Goal: Information Seeking & Learning: Learn about a topic

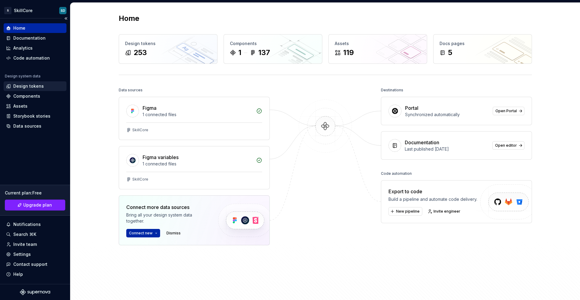
click at [36, 88] on div "Design tokens" at bounding box center [28, 86] width 31 height 6
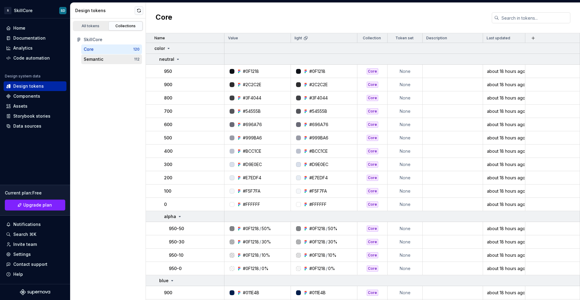
click at [101, 61] on div "Semantic" at bounding box center [94, 59] width 20 height 6
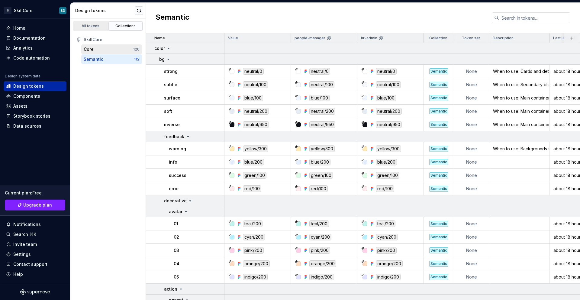
click at [104, 53] on div "Core 120" at bounding box center [111, 49] width 61 height 10
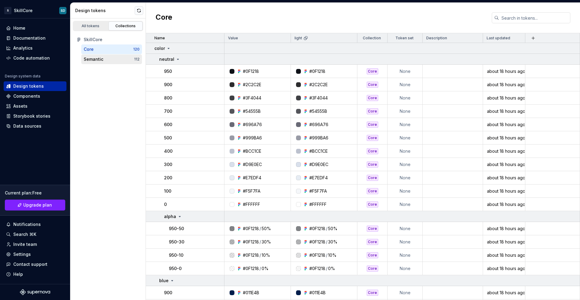
click at [104, 60] on div "Semantic" at bounding box center [109, 59] width 50 height 6
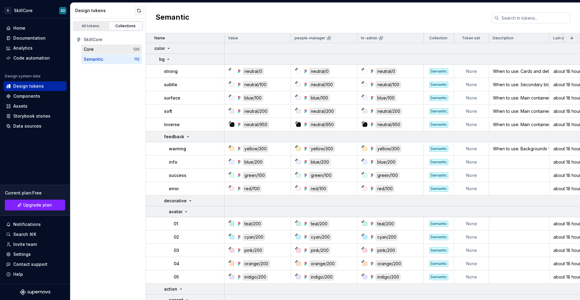
click at [106, 51] on div "Core" at bounding box center [109, 49] width 50 height 6
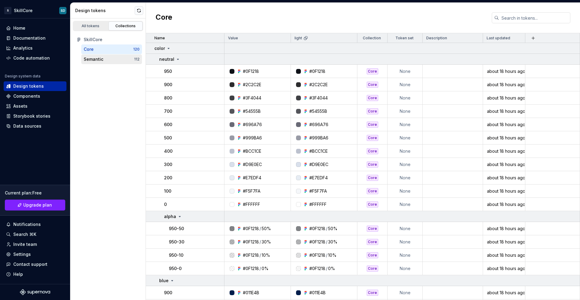
click at [107, 60] on div "Semantic" at bounding box center [109, 59] width 50 height 6
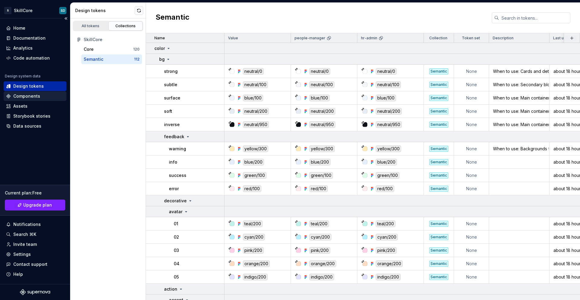
click at [31, 96] on div "Components" at bounding box center [26, 96] width 27 height 6
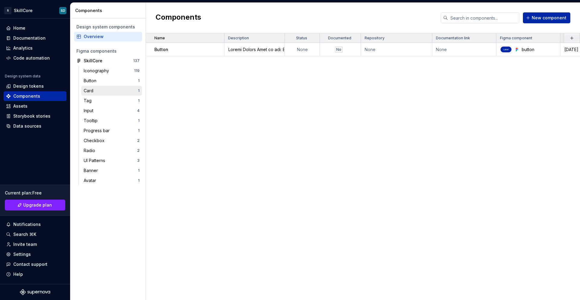
click at [101, 86] on div "Card 1" at bounding box center [111, 91] width 61 height 10
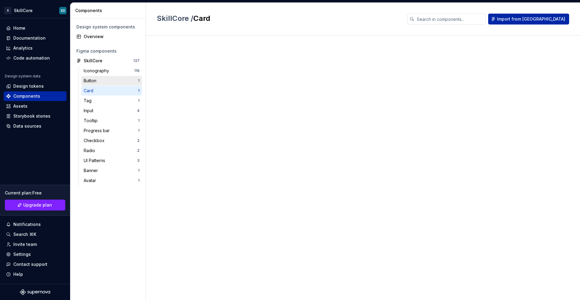
click at [100, 79] on div "Button" at bounding box center [111, 81] width 54 height 6
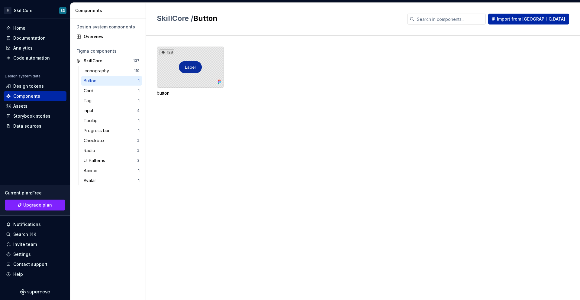
click at [202, 71] on div "128" at bounding box center [190, 67] width 67 height 41
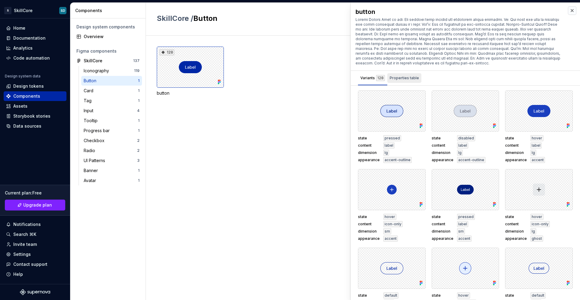
click at [407, 80] on div "Properties table" at bounding box center [404, 78] width 29 height 6
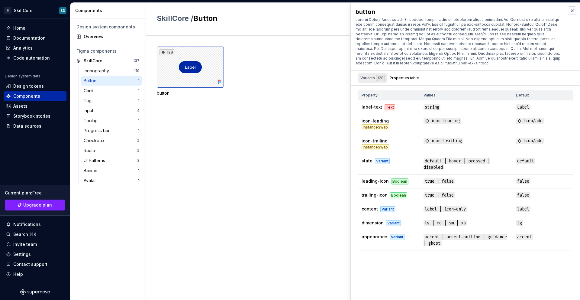
click at [372, 81] on div "Variants 128" at bounding box center [372, 78] width 29 height 10
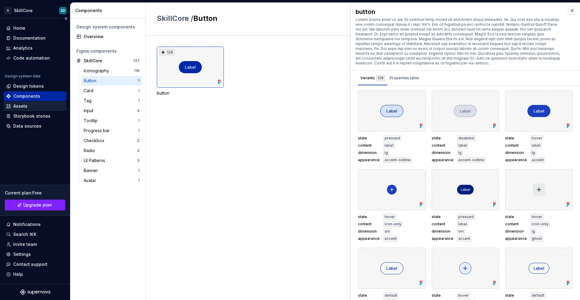
click at [38, 106] on div "Assets" at bounding box center [35, 106] width 58 height 6
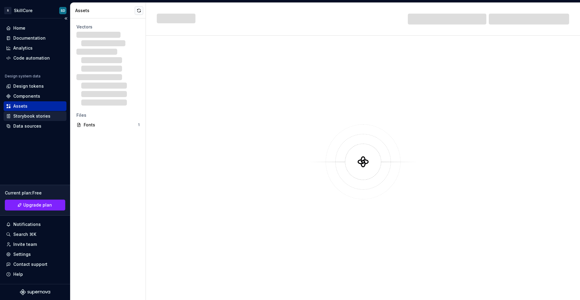
click at [34, 117] on div "Storybook stories" at bounding box center [31, 116] width 37 height 6
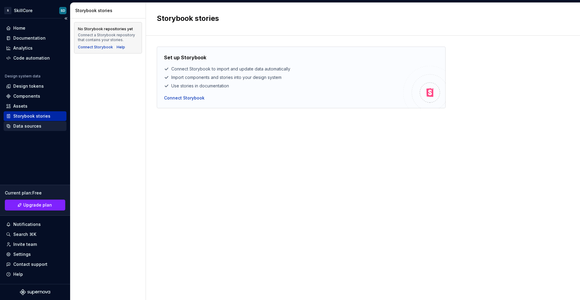
click at [15, 129] on div "Data sources" at bounding box center [35, 126] width 63 height 10
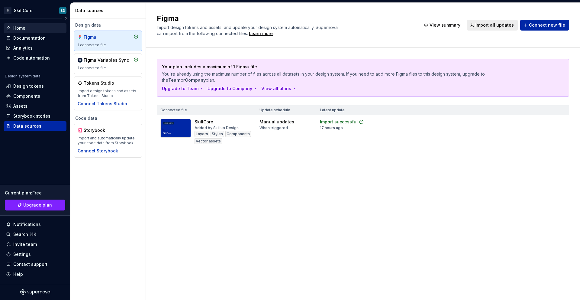
click at [22, 30] on div "Home" at bounding box center [19, 28] width 12 height 6
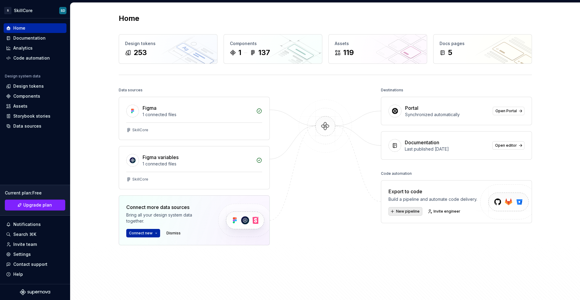
click at [415, 213] on span "New pipeline" at bounding box center [408, 211] width 24 height 5
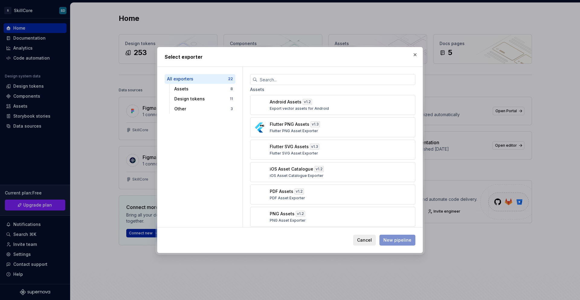
scroll to position [6, 0]
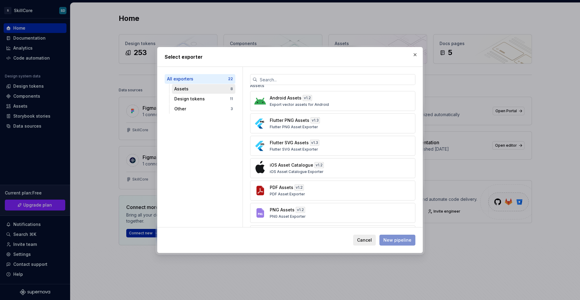
click at [181, 89] on div "Assets" at bounding box center [202, 89] width 56 height 6
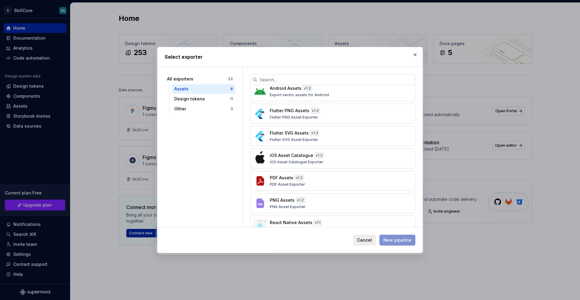
scroll to position [0, 0]
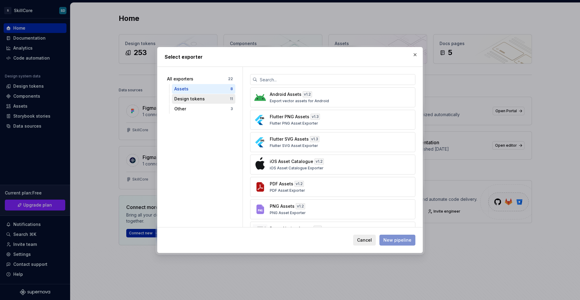
click at [185, 101] on div "Design tokens" at bounding box center [202, 99] width 56 height 6
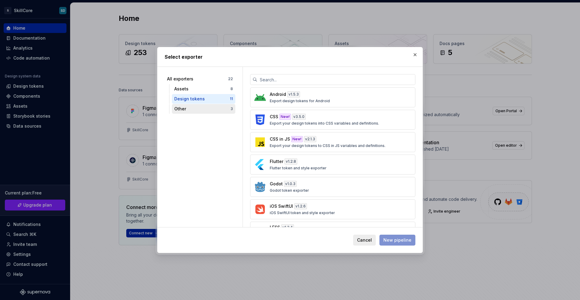
click at [188, 111] on div "Other" at bounding box center [202, 109] width 56 height 6
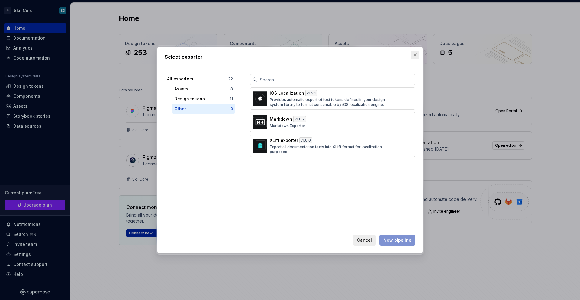
click at [416, 55] on button "button" at bounding box center [415, 54] width 8 height 8
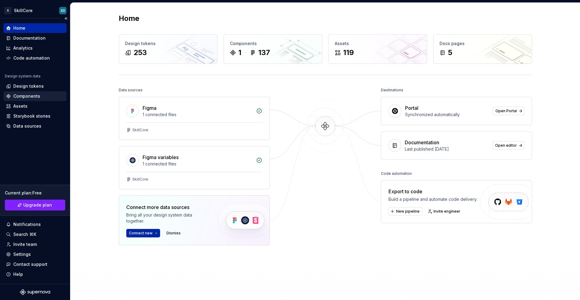
click at [31, 97] on div "Components" at bounding box center [26, 96] width 27 height 6
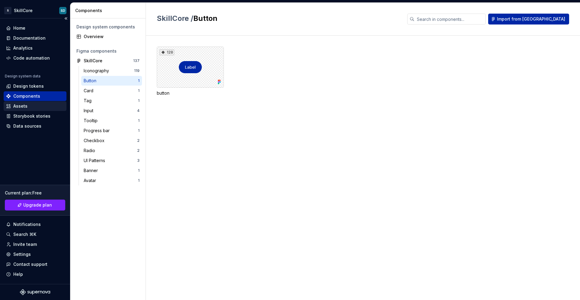
click at [28, 104] on div "Assets" at bounding box center [35, 106] width 58 height 6
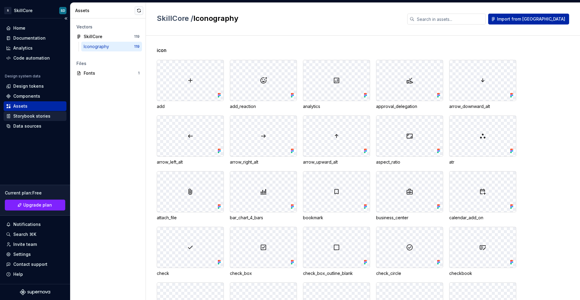
click at [27, 114] on div "Storybook stories" at bounding box center [31, 116] width 37 height 6
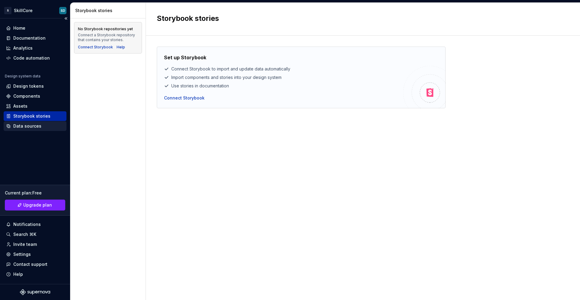
click at [28, 124] on div "Data sources" at bounding box center [27, 126] width 28 height 6
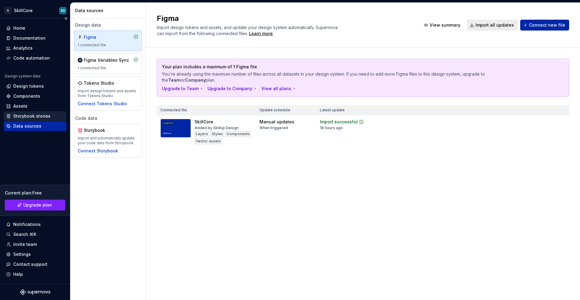
click at [27, 116] on div "Storybook stories" at bounding box center [31, 116] width 37 height 6
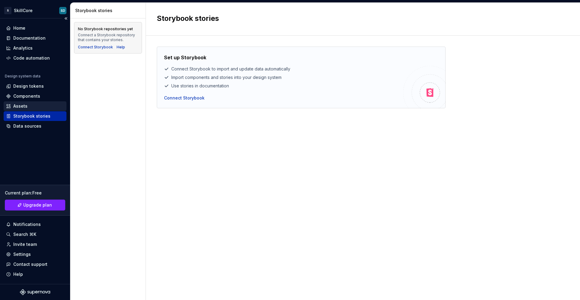
click at [26, 108] on div "Assets" at bounding box center [20, 106] width 14 height 6
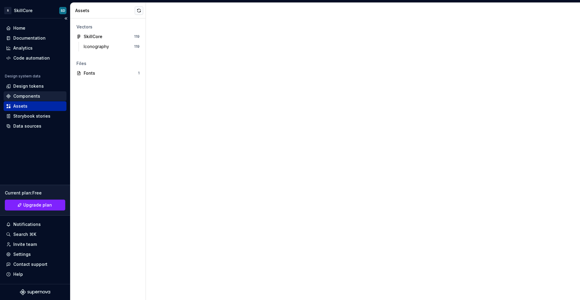
click at [27, 97] on div "Components" at bounding box center [26, 96] width 27 height 6
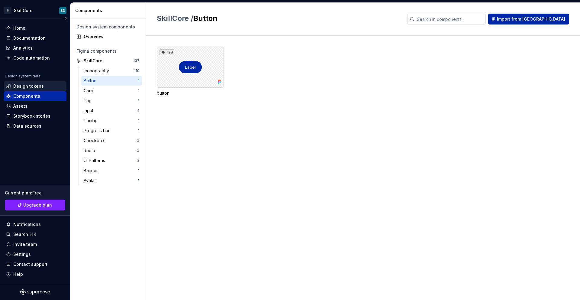
click at [29, 87] on div "Design tokens" at bounding box center [28, 86] width 31 height 6
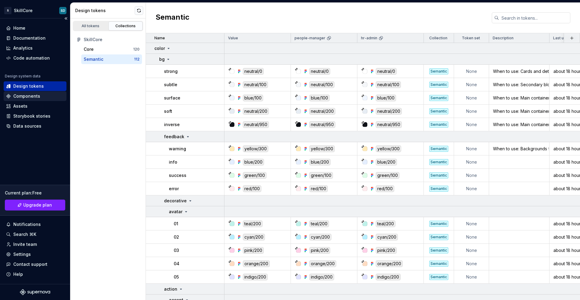
click at [30, 97] on div "Components" at bounding box center [26, 96] width 27 height 6
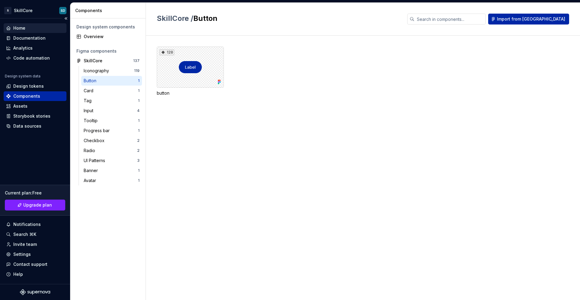
click at [27, 30] on div "Home" at bounding box center [35, 28] width 58 height 6
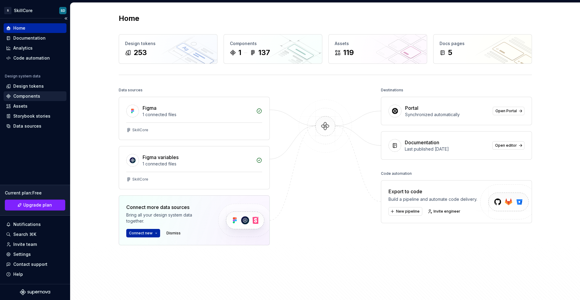
click at [30, 95] on div "Components" at bounding box center [26, 96] width 27 height 6
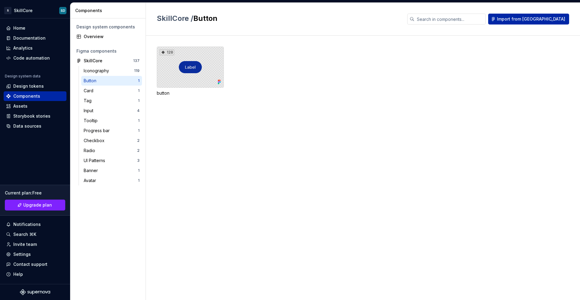
click at [190, 59] on div "128" at bounding box center [190, 67] width 67 height 41
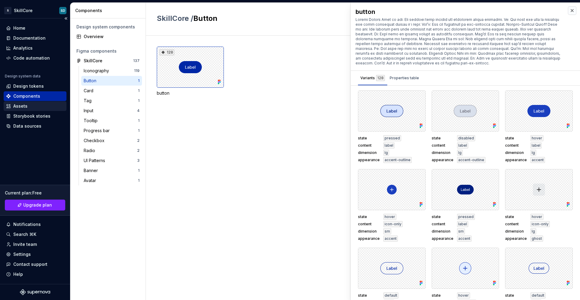
click at [31, 105] on div "Assets" at bounding box center [35, 106] width 58 height 6
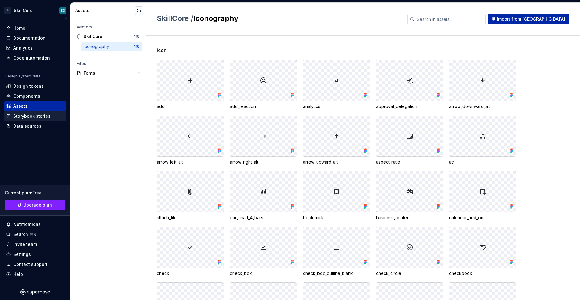
click at [32, 115] on div "Storybook stories" at bounding box center [31, 116] width 37 height 6
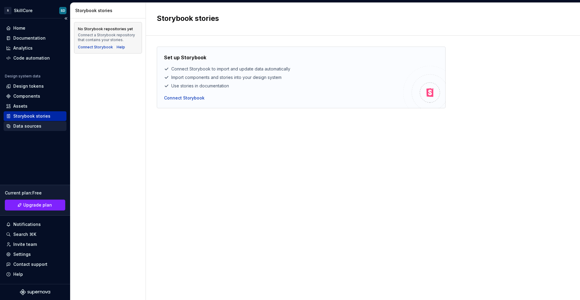
click at [41, 129] on div "Data sources" at bounding box center [35, 126] width 63 height 10
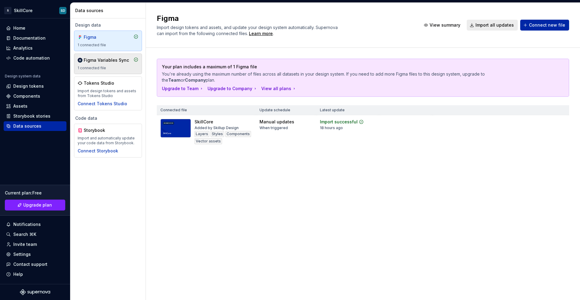
click at [103, 60] on div "Figma Variables Sync" at bounding box center [106, 60] width 45 height 6
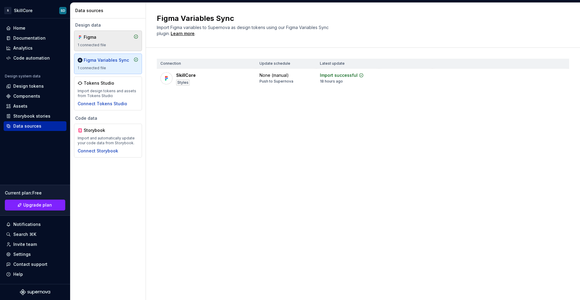
click at [110, 45] on div "1 connected file" at bounding box center [108, 45] width 61 height 5
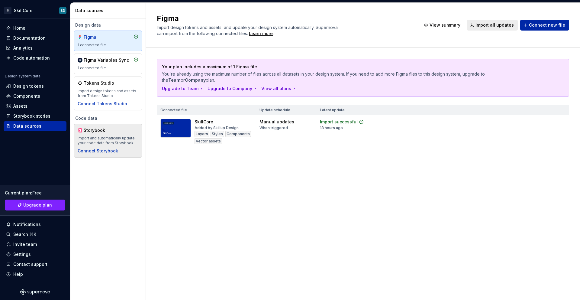
click at [102, 132] on div "Storybook" at bounding box center [98, 130] width 29 height 6
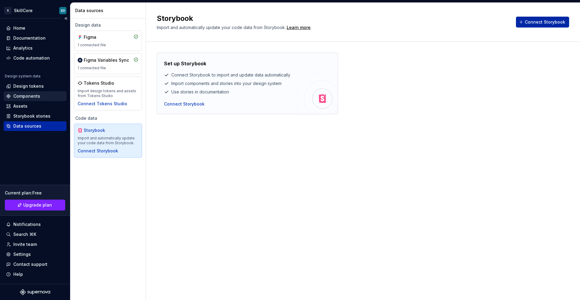
click at [28, 97] on div "Components" at bounding box center [26, 96] width 27 height 6
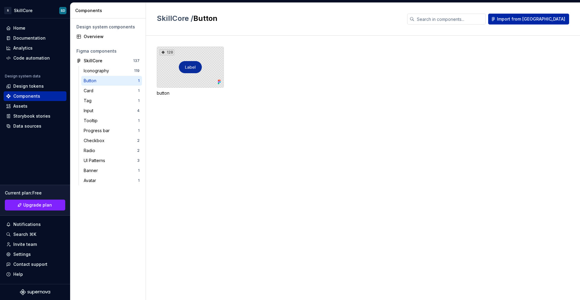
click at [207, 72] on div "128" at bounding box center [190, 67] width 67 height 41
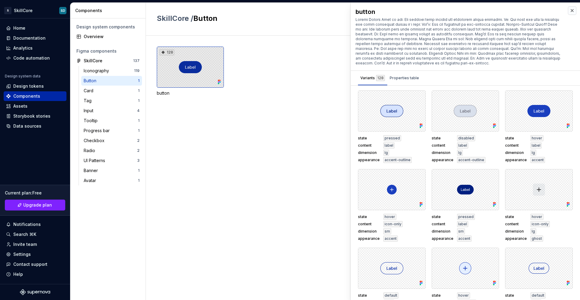
click at [173, 75] on div "128" at bounding box center [190, 67] width 67 height 41
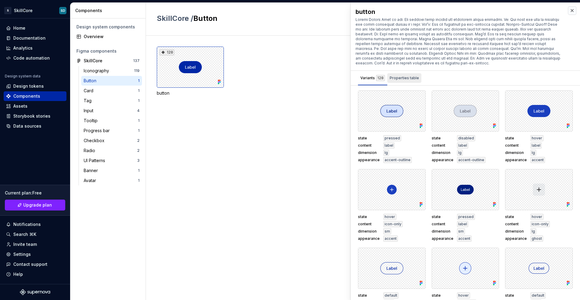
click at [405, 79] on div "Properties table" at bounding box center [404, 78] width 29 height 6
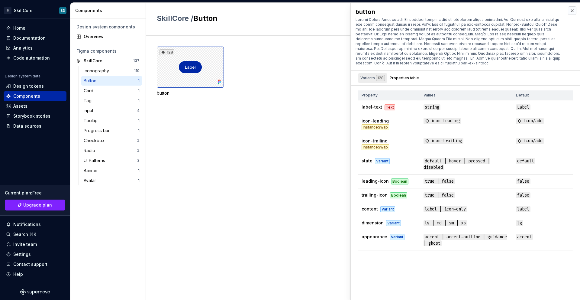
click at [377, 79] on div "128" at bounding box center [380, 78] width 9 height 6
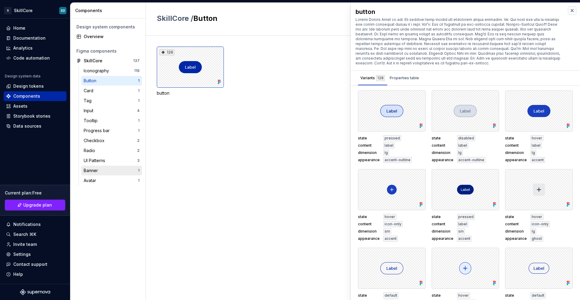
click at [96, 173] on div "Banner" at bounding box center [92, 170] width 17 height 6
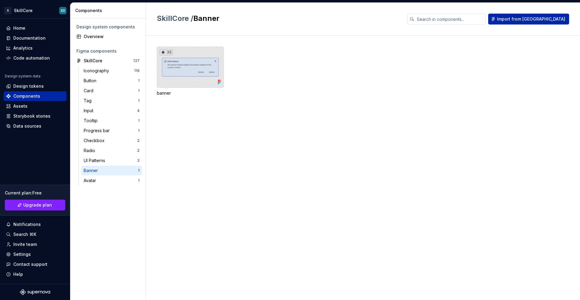
click at [209, 83] on div "35" at bounding box center [190, 67] width 67 height 41
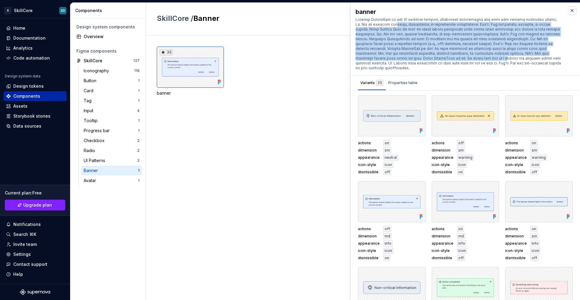
drag, startPoint x: 414, startPoint y: 42, endPoint x: 388, endPoint y: 22, distance: 32.5
click at [388, 22] on div at bounding box center [458, 43] width 206 height 53
click at [418, 37] on div at bounding box center [458, 43] width 206 height 53
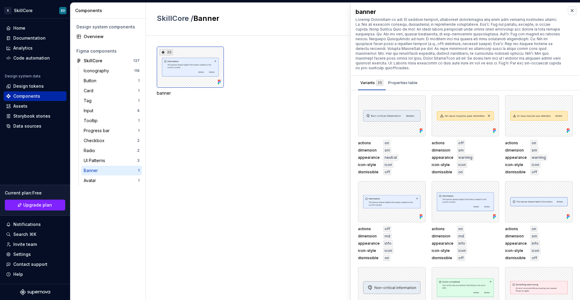
click at [470, 47] on div at bounding box center [458, 43] width 206 height 53
click at [418, 77] on div "Variants 35 Properties table" at bounding box center [389, 83] width 76 height 14
click at [411, 80] on div "Properties table" at bounding box center [402, 83] width 29 height 6
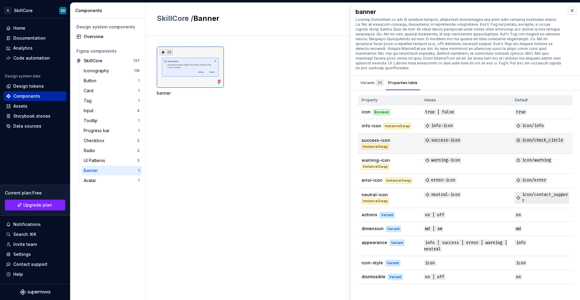
drag, startPoint x: 376, startPoint y: 137, endPoint x: 391, endPoint y: 138, distance: 15.4
click at [379, 137] on span "success-icon" at bounding box center [376, 139] width 29 height 5
click at [408, 143] on td "success-icon InstanceSwap" at bounding box center [389, 143] width 62 height 20
click at [17, 31] on div "Home" at bounding box center [19, 28] width 12 height 6
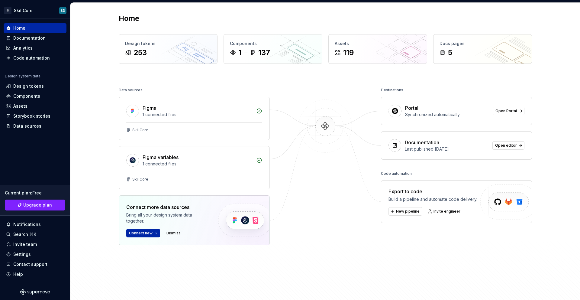
drag, startPoint x: 308, startPoint y: 208, endPoint x: 333, endPoint y: 218, distance: 27.3
click at [308, 208] on div at bounding box center [325, 180] width 60 height 189
click at [31, 95] on div "Components" at bounding box center [26, 96] width 27 height 6
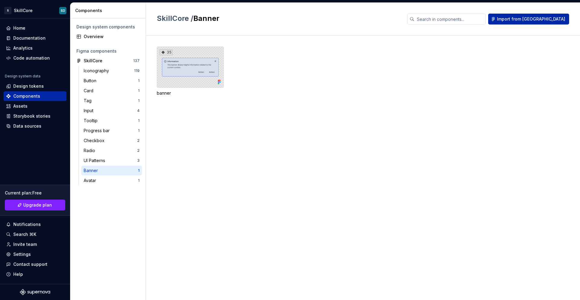
click at [170, 72] on div "35" at bounding box center [190, 67] width 67 height 41
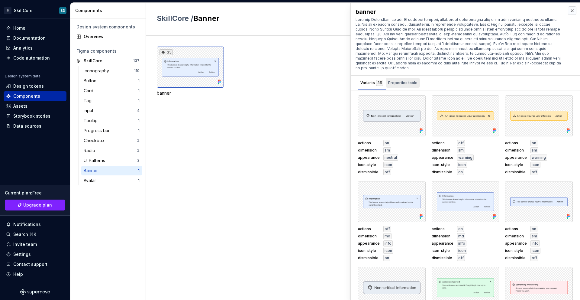
click at [401, 80] on div "Properties table" at bounding box center [402, 83] width 29 height 6
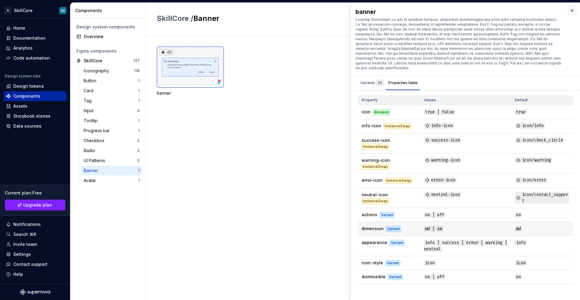
click at [372, 226] on span "dimension" at bounding box center [373, 228] width 22 height 5
drag, startPoint x: 420, startPoint y: 225, endPoint x: 426, endPoint y: 225, distance: 5.7
click at [424, 225] on td "md | sm" at bounding box center [465, 229] width 91 height 14
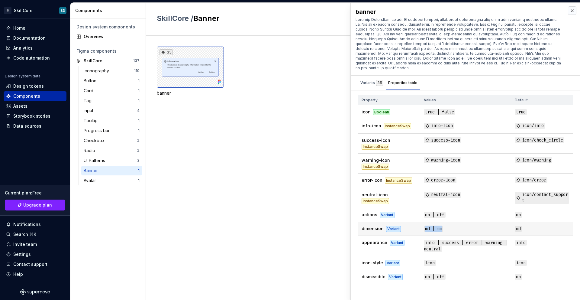
click at [445, 224] on td "md | sm" at bounding box center [465, 229] width 91 height 14
click at [376, 109] on div "Boolean" at bounding box center [381, 112] width 17 height 6
click at [374, 80] on div "Variants 35" at bounding box center [371, 83] width 23 height 6
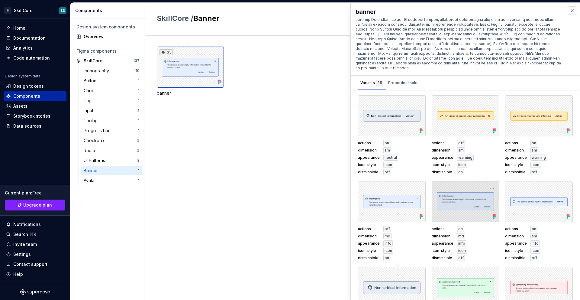
click at [455, 188] on div at bounding box center [466, 201] width 68 height 41
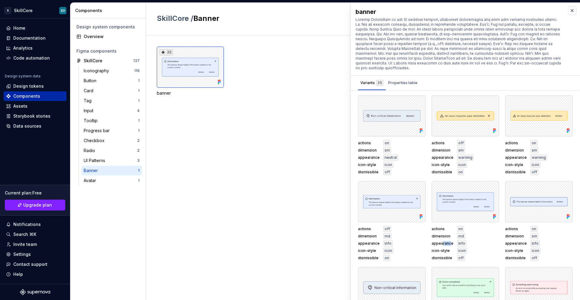
drag, startPoint x: 448, startPoint y: 239, endPoint x: 452, endPoint y: 238, distance: 3.9
click at [452, 238] on div "actions on dimension md appearance info icon-style icon dismissible off" at bounding box center [466, 243] width 68 height 35
click at [457, 242] on div "actions on dimension md appearance info icon-style icon dismissible off" at bounding box center [466, 243] width 68 height 35
drag, startPoint x: 461, startPoint y: 248, endPoint x: 464, endPoint y: 250, distance: 3.4
click at [462, 248] on div "icon" at bounding box center [462, 250] width 10 height 6
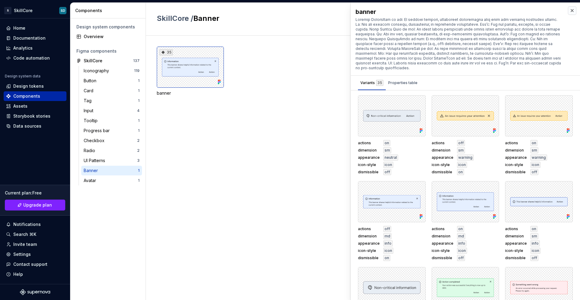
click at [465, 249] on div "actions on dimension md appearance info icon-style icon dismissible off" at bounding box center [466, 243] width 68 height 35
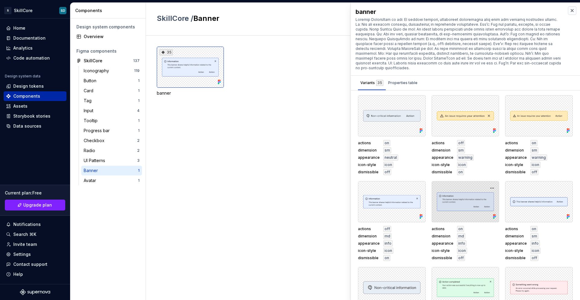
click at [464, 211] on div at bounding box center [466, 201] width 68 height 41
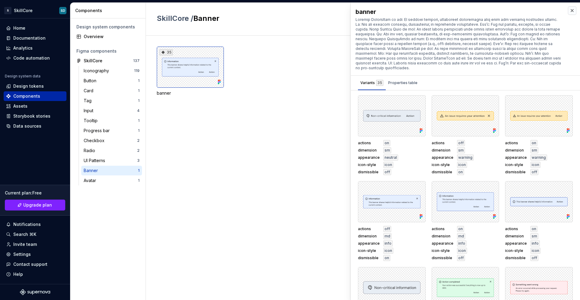
click at [248, 160] on div "35 banner" at bounding box center [368, 168] width 423 height 264
click at [440, 149] on div "actions off dimension sm appearance warning icon-style icon dismissible on" at bounding box center [466, 157] width 68 height 35
click at [440, 148] on span "dimension" at bounding box center [443, 150] width 22 height 5
click at [434, 148] on span "dimension" at bounding box center [443, 150] width 22 height 5
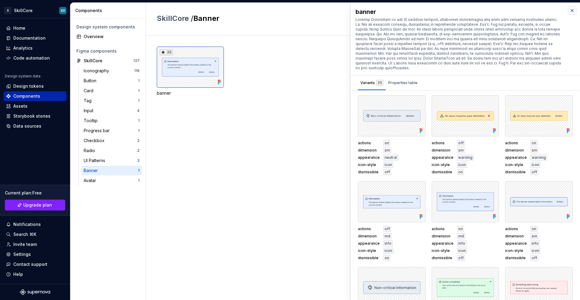
click at [373, 148] on span "dimension" at bounding box center [369, 150] width 22 height 5
click at [316, 102] on div "35 banner" at bounding box center [368, 79] width 423 height 64
click at [568, 11] on button "button" at bounding box center [572, 10] width 8 height 8
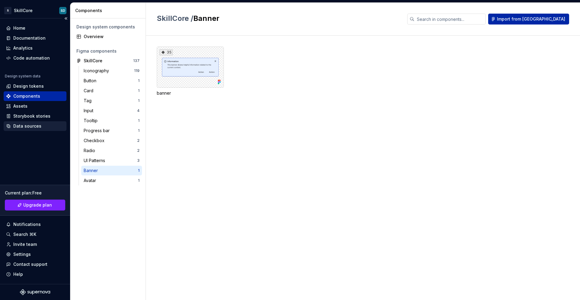
click at [21, 126] on div "Data sources" at bounding box center [27, 126] width 28 height 6
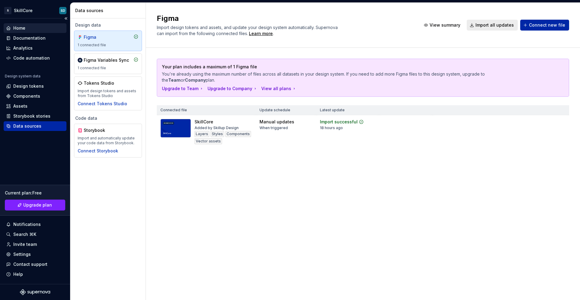
click at [22, 29] on div "Home" at bounding box center [19, 28] width 12 height 6
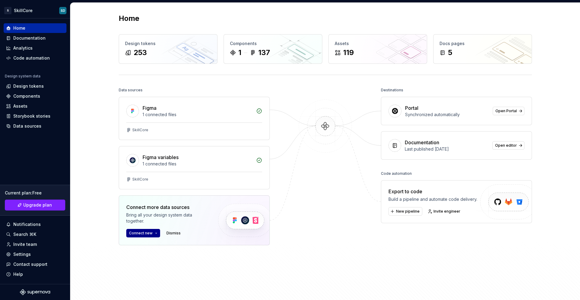
click at [145, 232] on span "Connect new" at bounding box center [141, 232] width 24 height 5
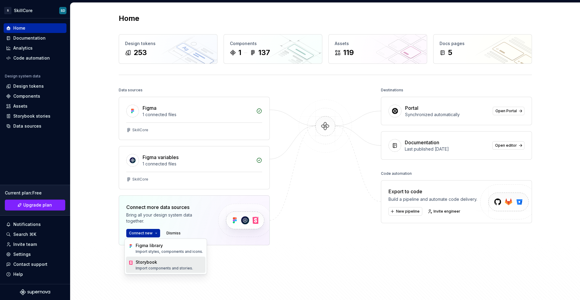
click at [153, 267] on p "Import components and stories." at bounding box center [164, 267] width 57 height 5
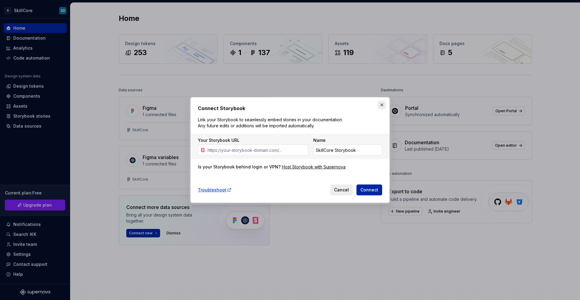
click at [380, 106] on button "button" at bounding box center [382, 105] width 8 height 8
